Goal: Book appointment/travel/reservation

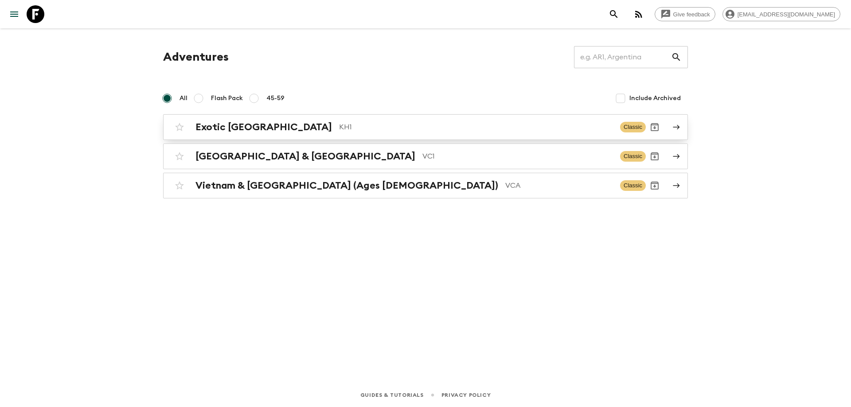
click at [295, 119] on div "Exotic [GEOGRAPHIC_DATA] KH1 Classic" at bounding box center [408, 127] width 475 height 18
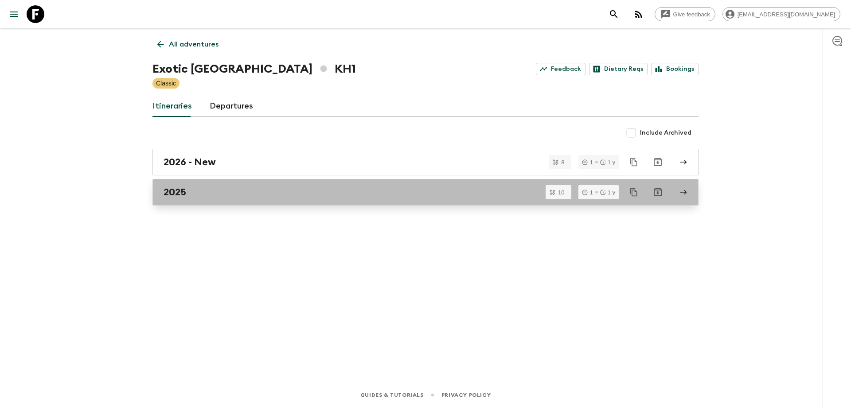
click at [265, 194] on div "2025" at bounding box center [417, 193] width 507 height 12
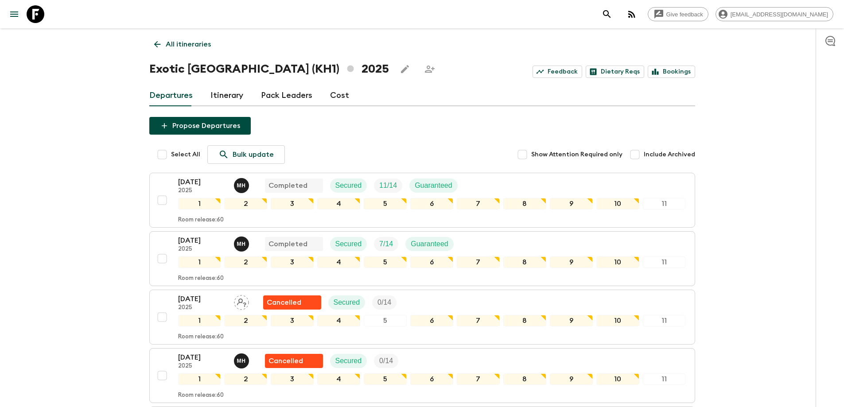
click at [155, 47] on icon at bounding box center [157, 44] width 10 height 10
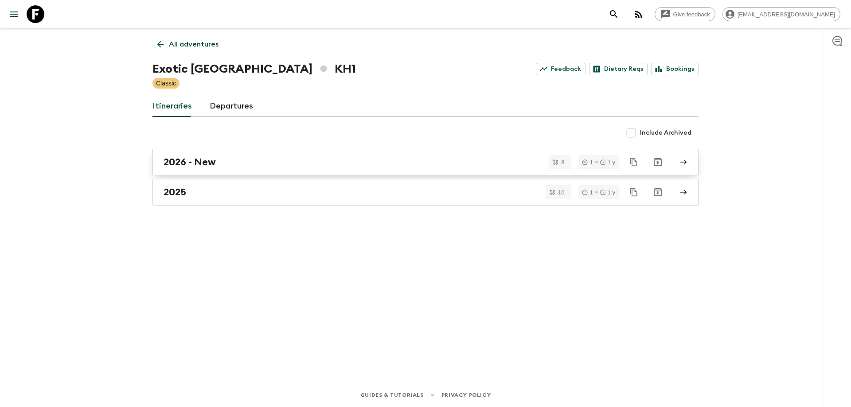
click at [272, 159] on div "2026 - New" at bounding box center [417, 162] width 507 height 12
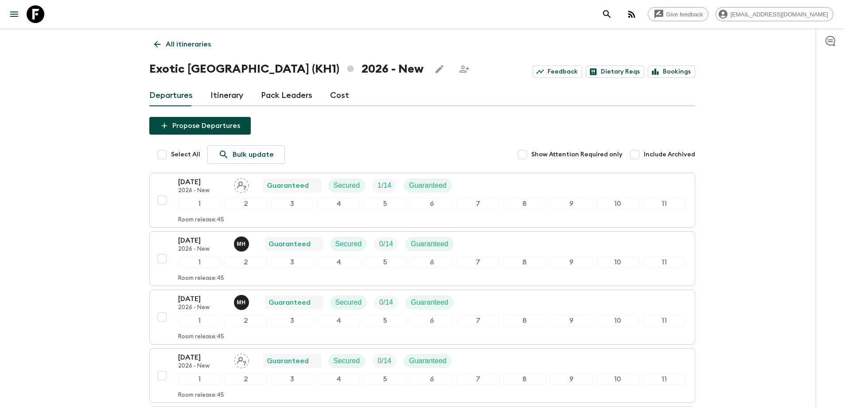
click at [146, 45] on div "All itineraries Exotic [GEOGRAPHIC_DATA] (KH1) 2026 - New Feedback Dietary Reqs…" at bounding box center [422, 348] width 567 height 641
click at [156, 43] on icon at bounding box center [157, 44] width 10 height 10
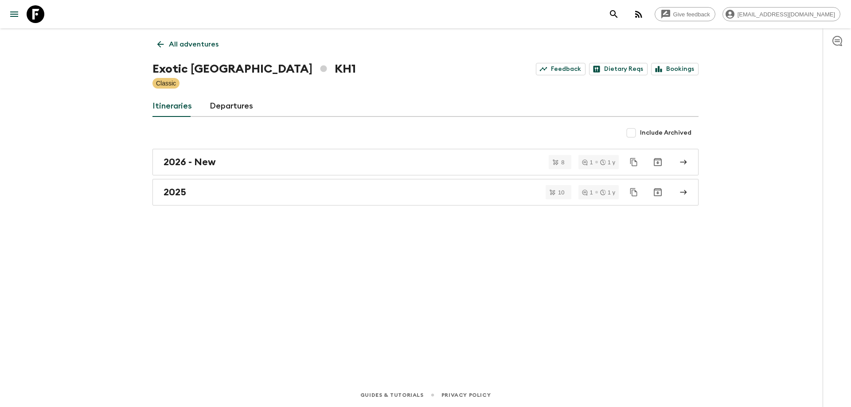
click at [159, 44] on icon at bounding box center [161, 44] width 10 height 10
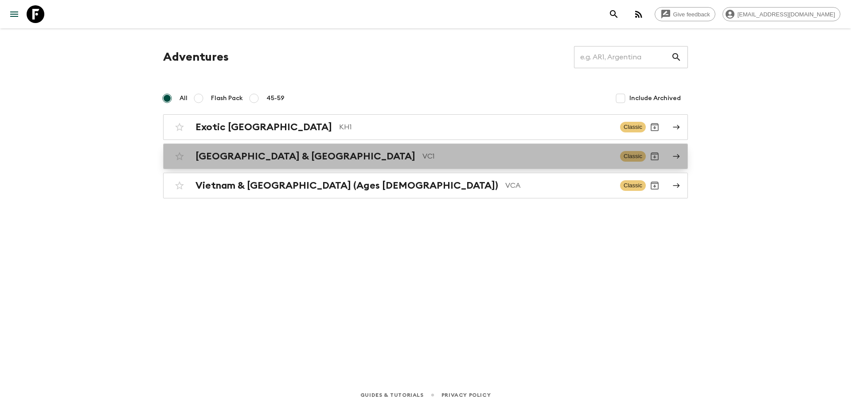
click at [422, 151] on p "VC1" at bounding box center [517, 156] width 191 height 11
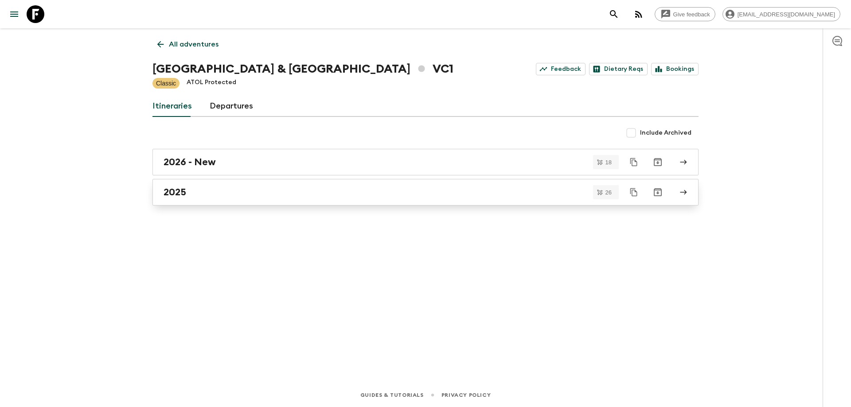
click at [209, 205] on link "2025" at bounding box center [425, 192] width 546 height 27
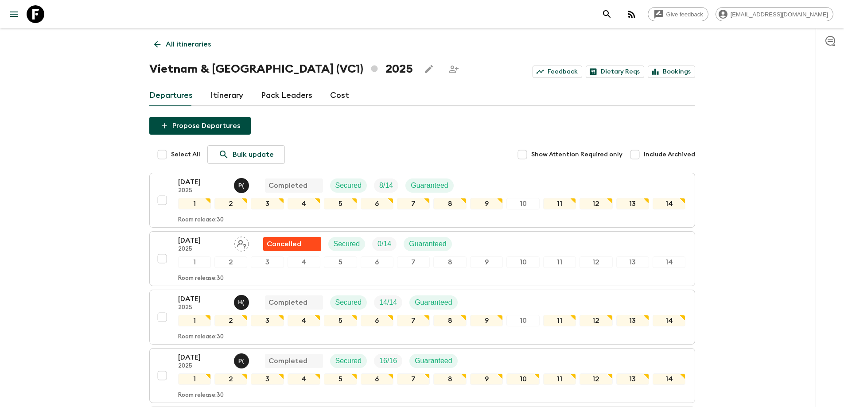
click at [161, 52] on link "All itineraries" at bounding box center [182, 44] width 66 height 18
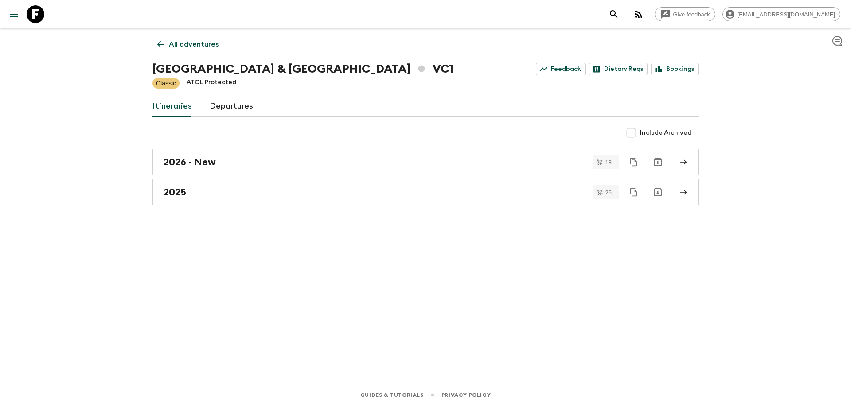
click at [148, 50] on div "All adventures Vietnam & [GEOGRAPHIC_DATA] VC1 Feedback Dietary Reqs Bookings C…" at bounding box center [425, 193] width 567 height 330
click at [153, 45] on link "All adventures" at bounding box center [187, 44] width 71 height 18
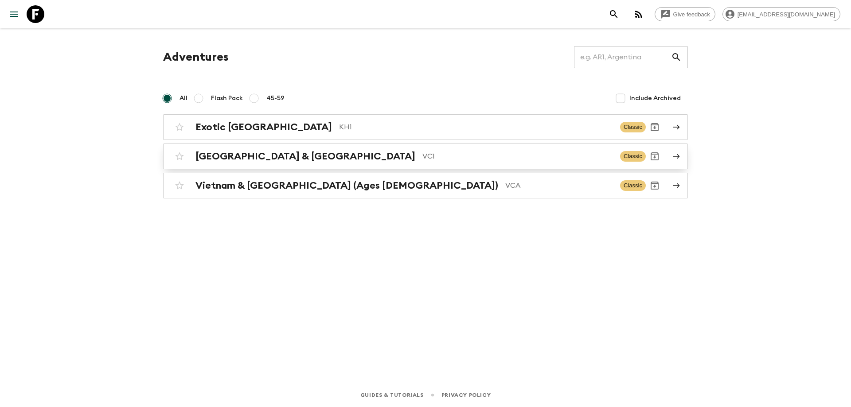
click at [259, 153] on h2 "[GEOGRAPHIC_DATA] & [GEOGRAPHIC_DATA]" at bounding box center [305, 157] width 220 height 12
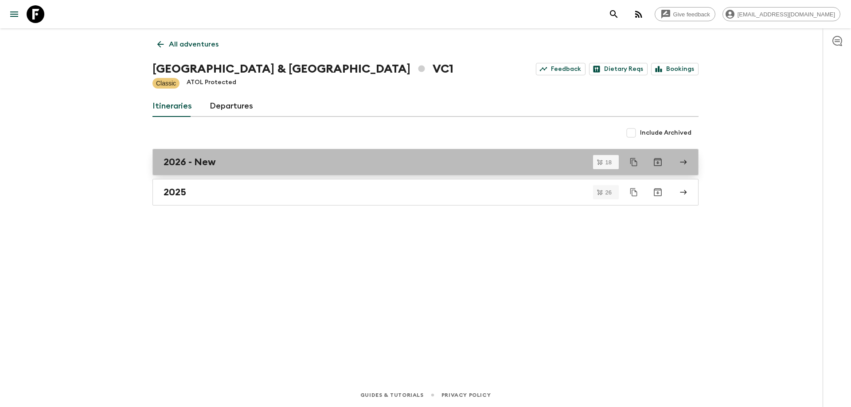
click at [203, 163] on h2 "2026 - New" at bounding box center [190, 162] width 52 height 12
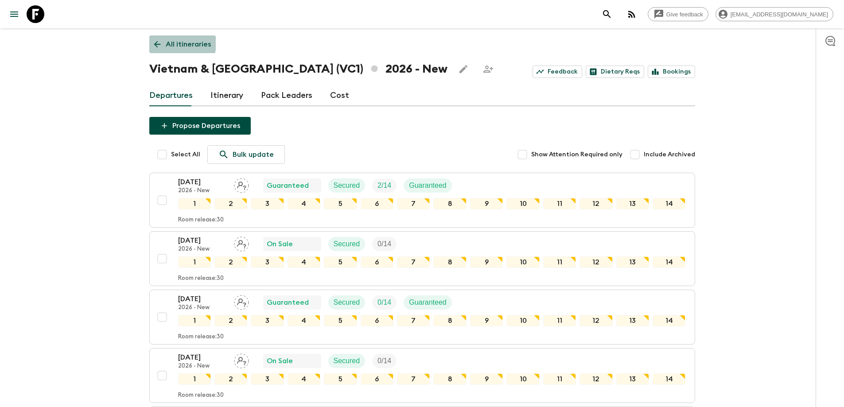
click at [160, 42] on icon at bounding box center [157, 44] width 10 height 10
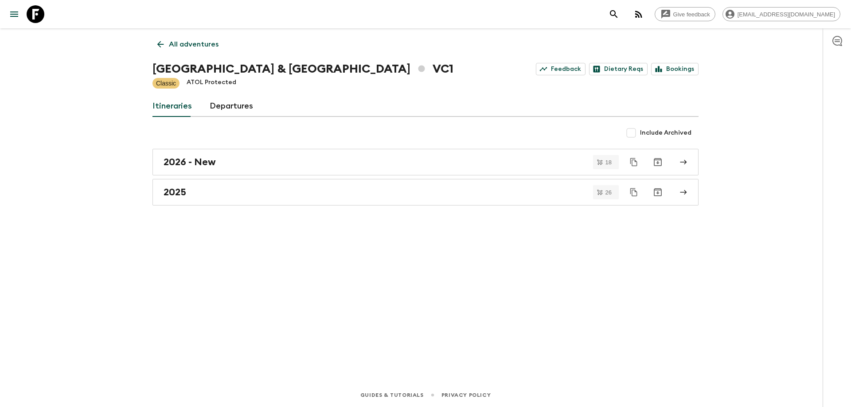
click at [160, 42] on icon at bounding box center [160, 44] width 7 height 7
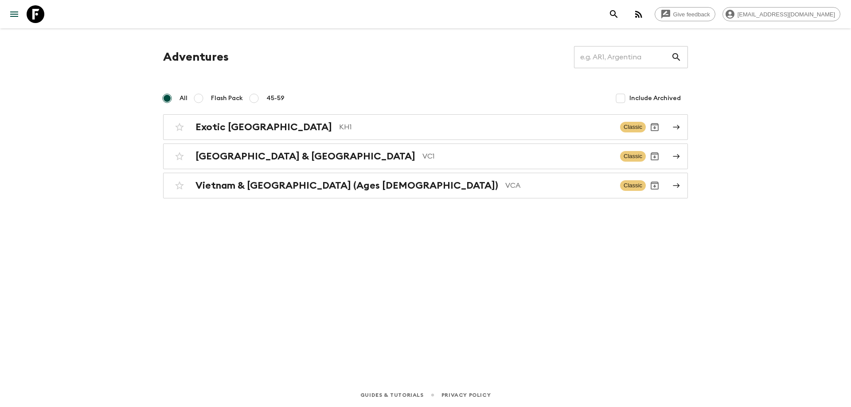
click at [246, 186] on h2 "Vietnam & [GEOGRAPHIC_DATA] (Ages [DEMOGRAPHIC_DATA])" at bounding box center [346, 186] width 303 height 12
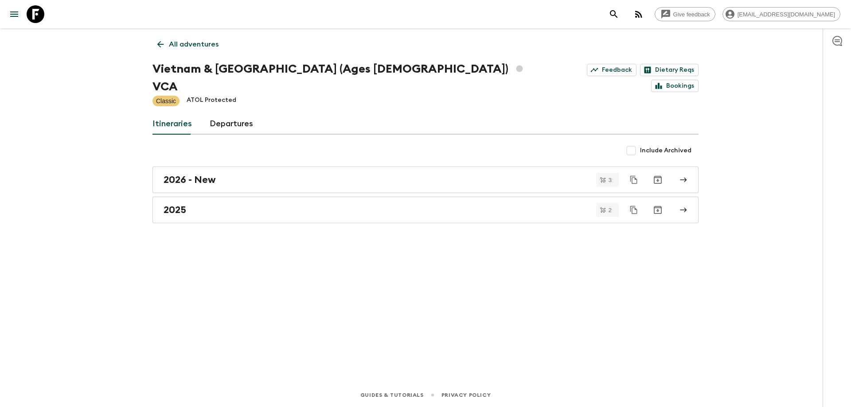
click at [246, 197] on link "2025" at bounding box center [425, 210] width 546 height 27
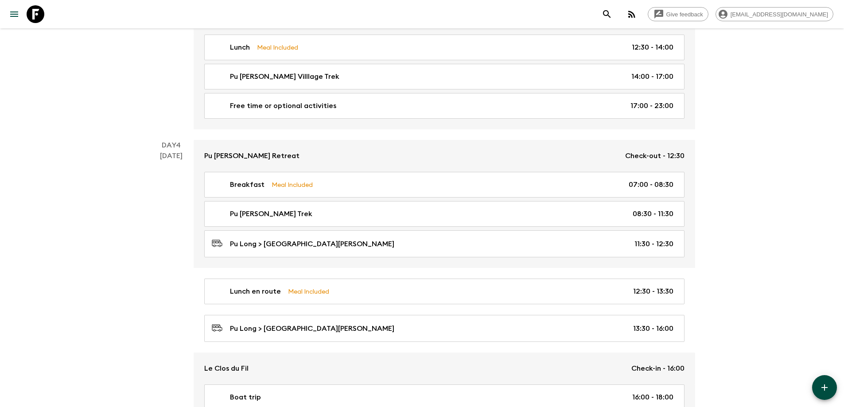
scroll to position [532, 0]
